Goal: Navigation & Orientation: Understand site structure

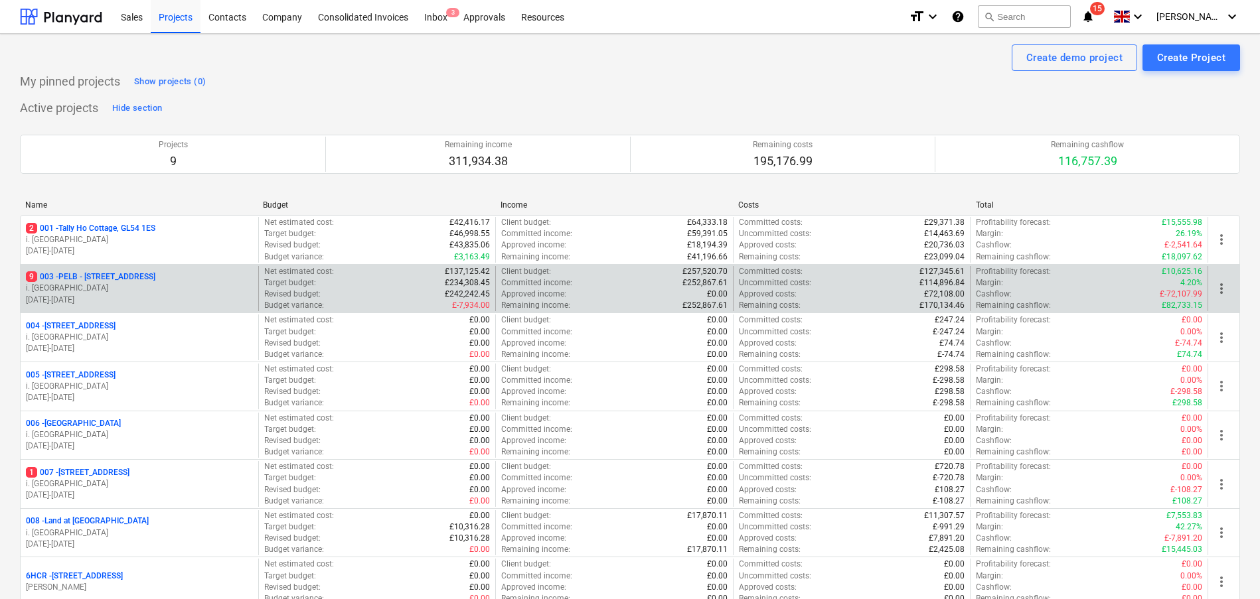
click at [170, 289] on p "i. [GEOGRAPHIC_DATA]" at bounding box center [139, 288] width 227 height 11
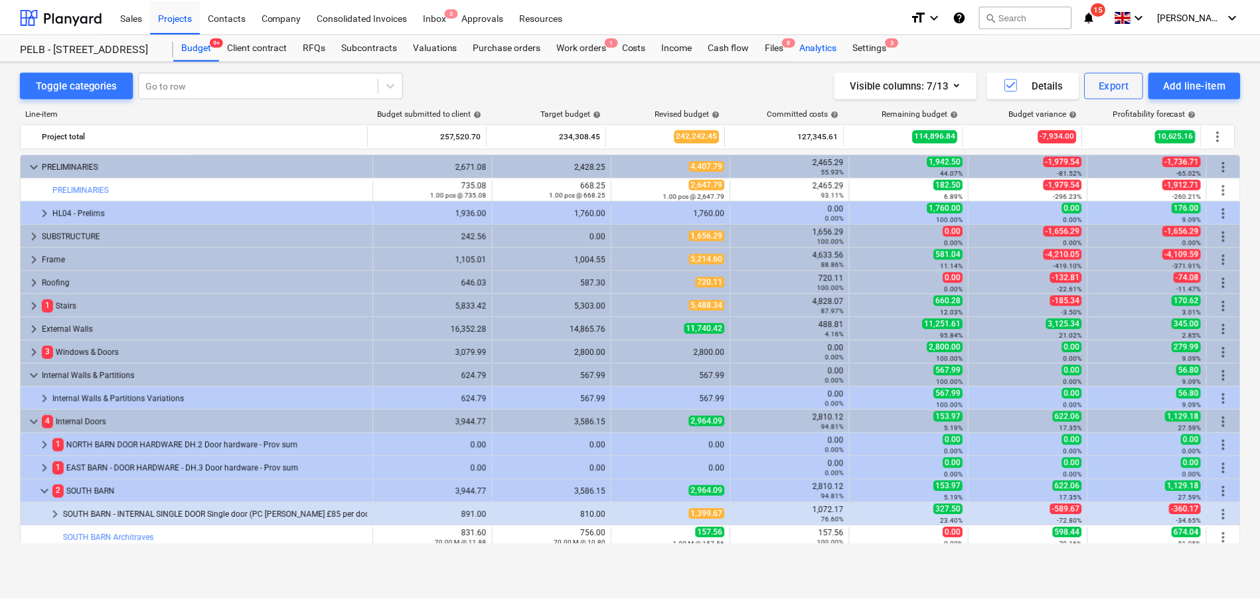
scroll to position [33, 0]
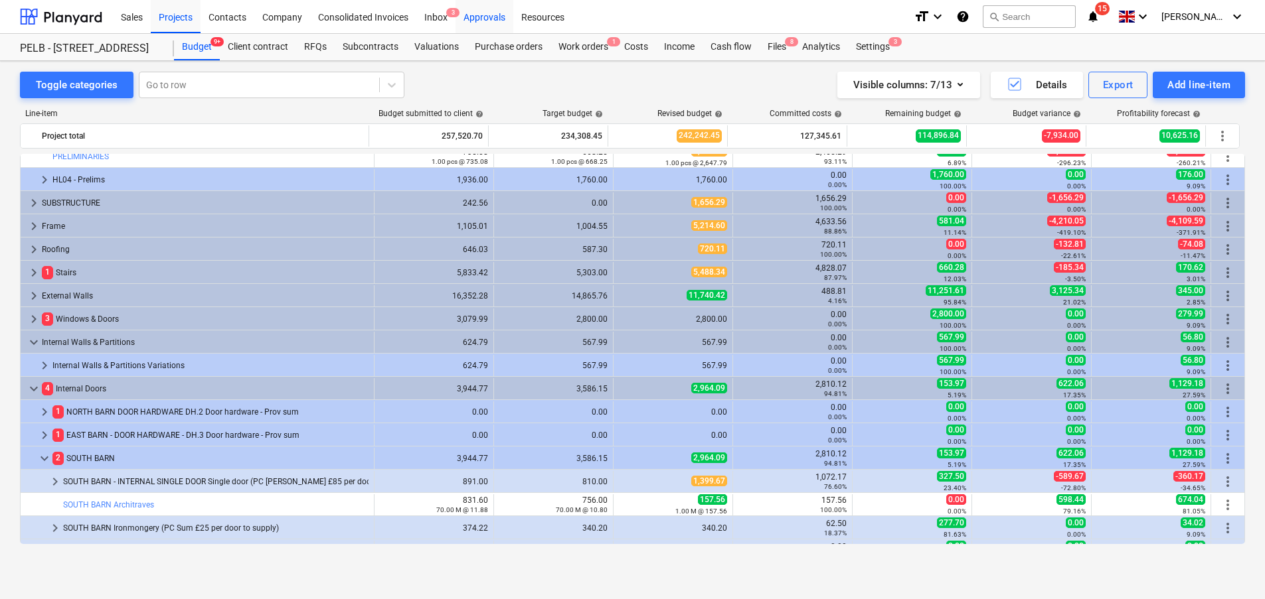
click at [481, 11] on div "Approvals" at bounding box center [484, 16] width 58 height 34
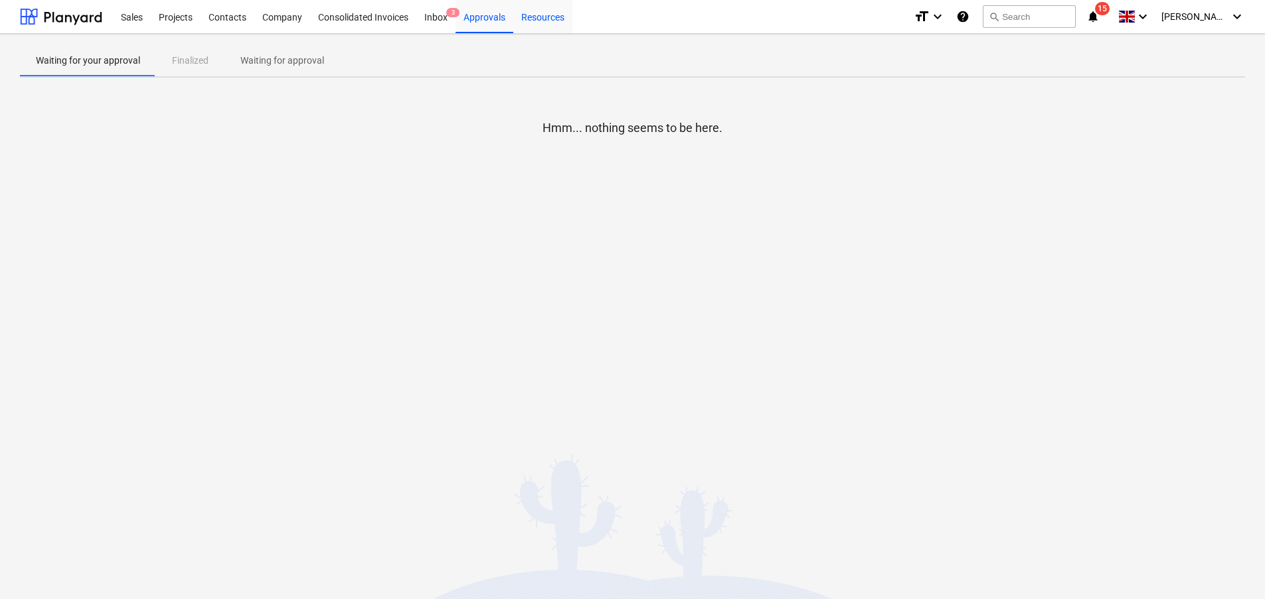
click at [555, 13] on div "Resources" at bounding box center [542, 16] width 59 height 34
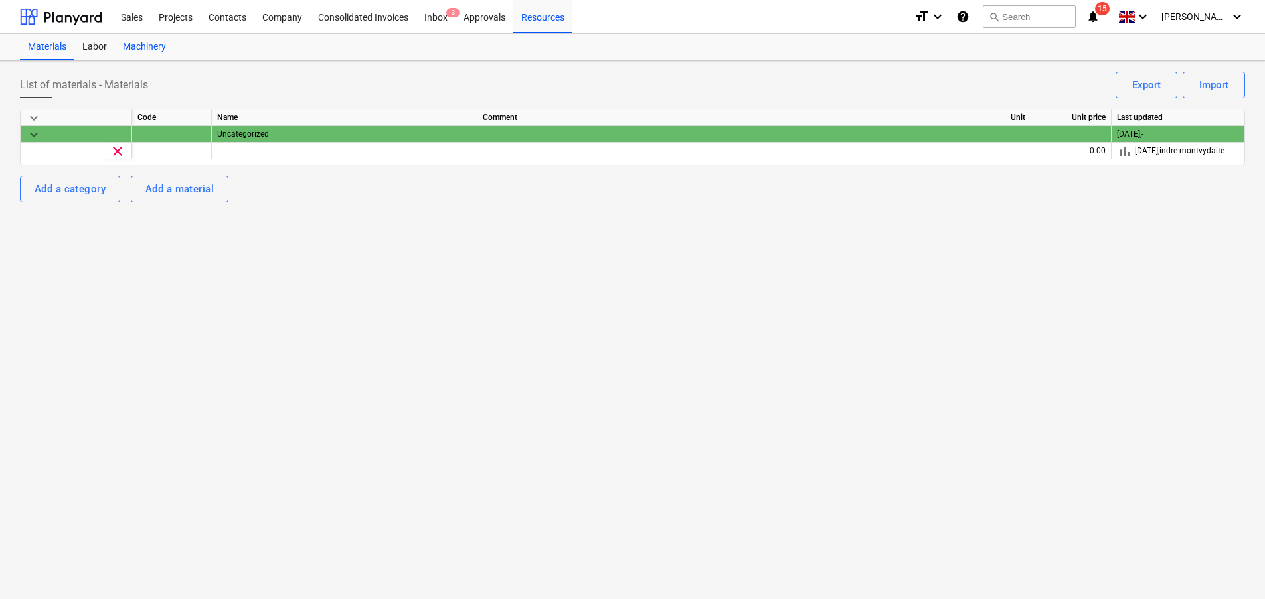
click at [149, 44] on div "Machinery" at bounding box center [144, 47] width 59 height 27
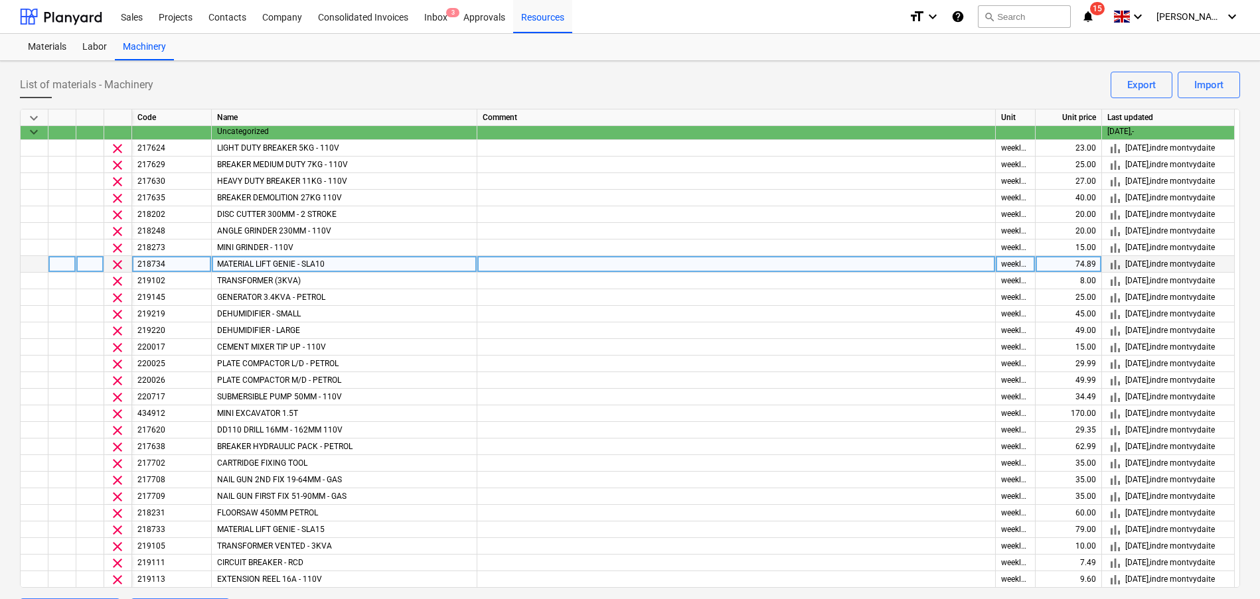
scroll to position [5, 0]
